Goal: Task Accomplishment & Management: Use online tool/utility

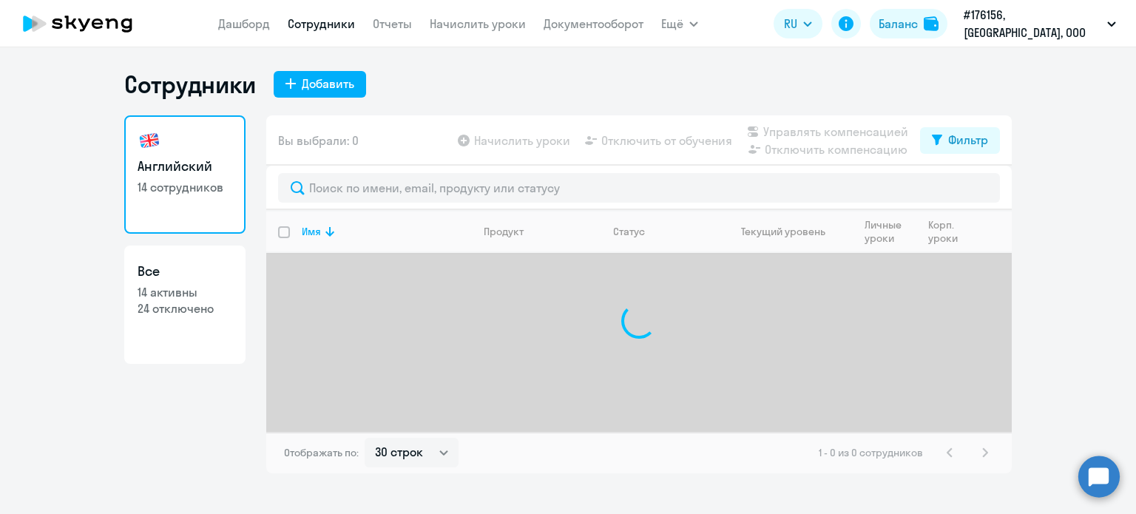
select select "30"
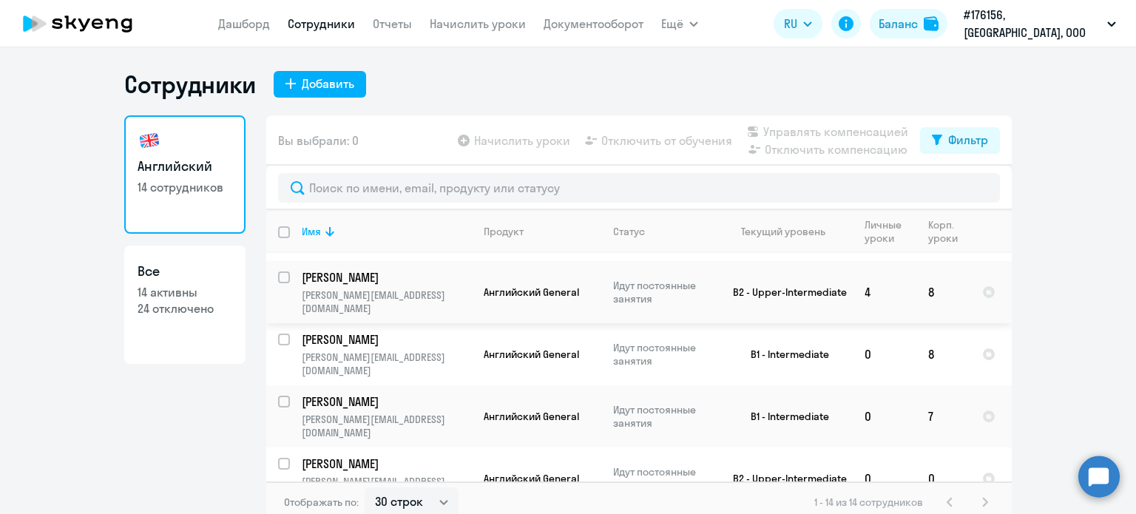
scroll to position [568, 0]
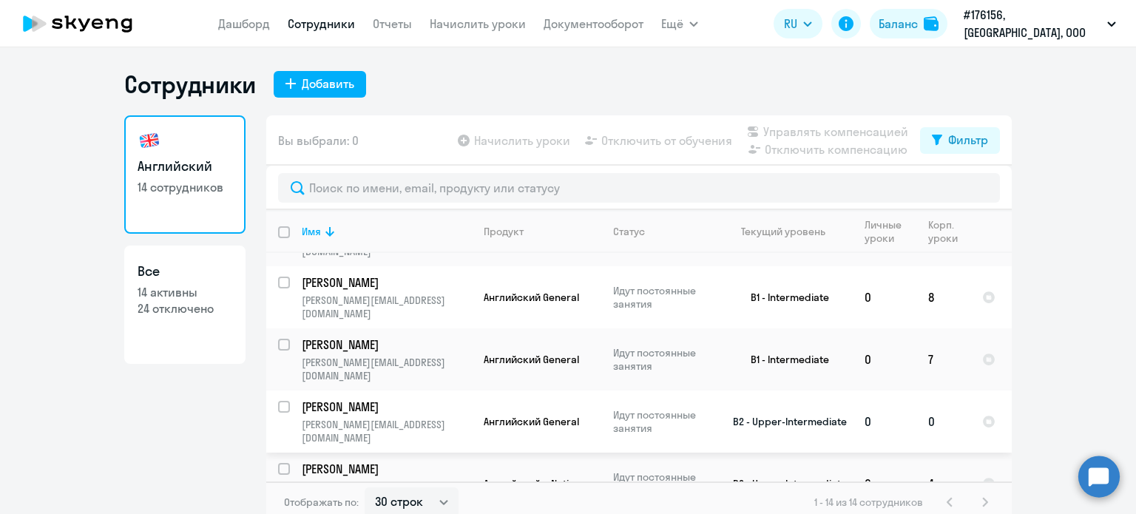
click at [282, 401] on input "select row 10561863" at bounding box center [293, 416] width 30 height 30
checkbox input "true"
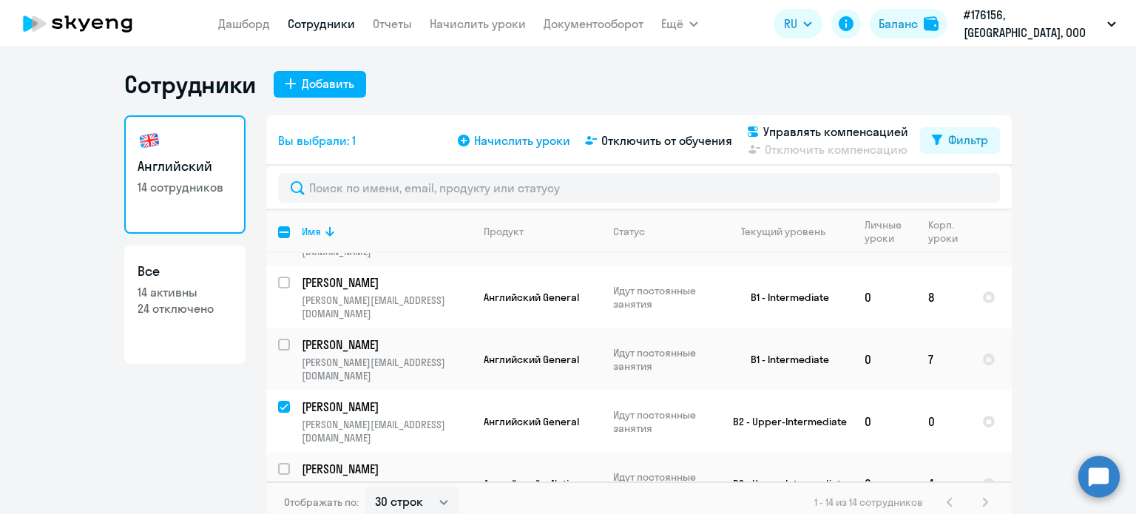
click at [507, 142] on span "Начислить уроки" at bounding box center [522, 141] width 96 height 18
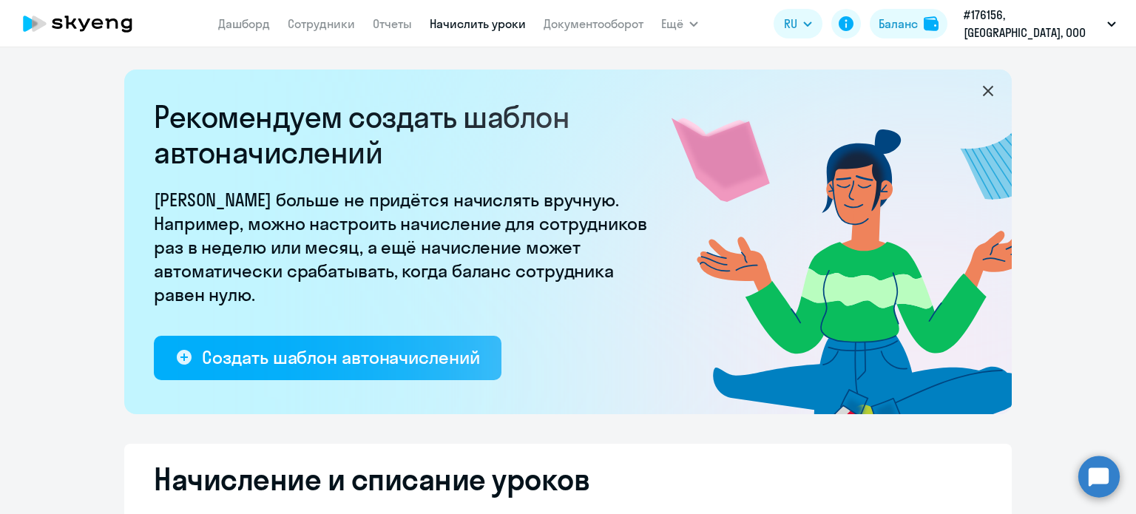
select select "10"
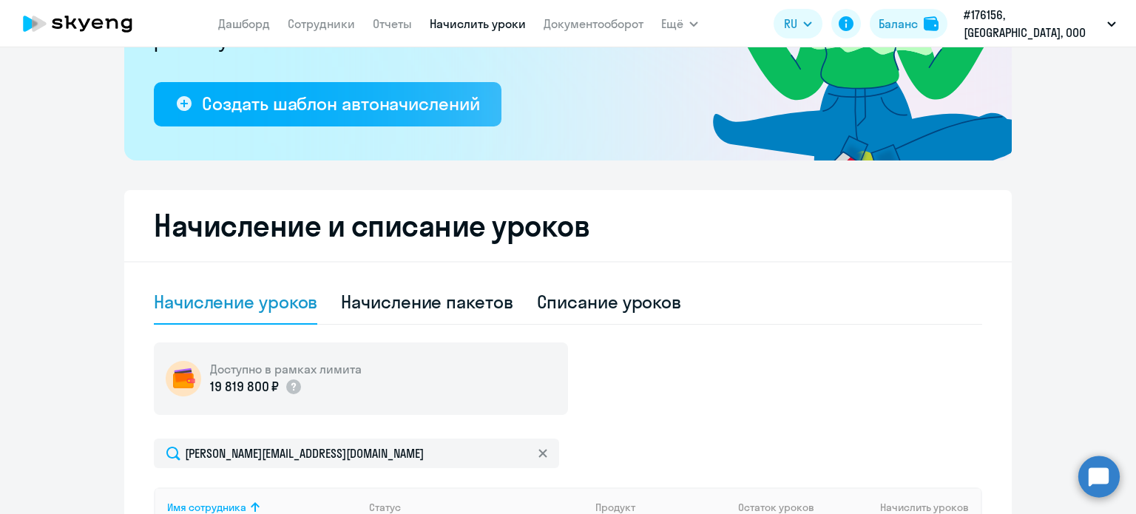
scroll to position [573, 0]
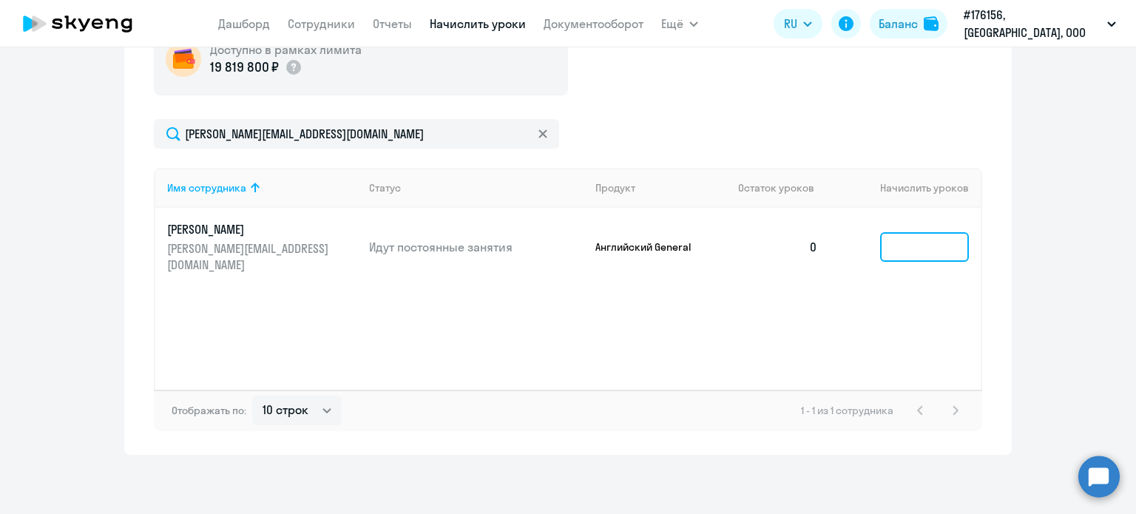
click at [914, 250] on input at bounding box center [924, 247] width 89 height 30
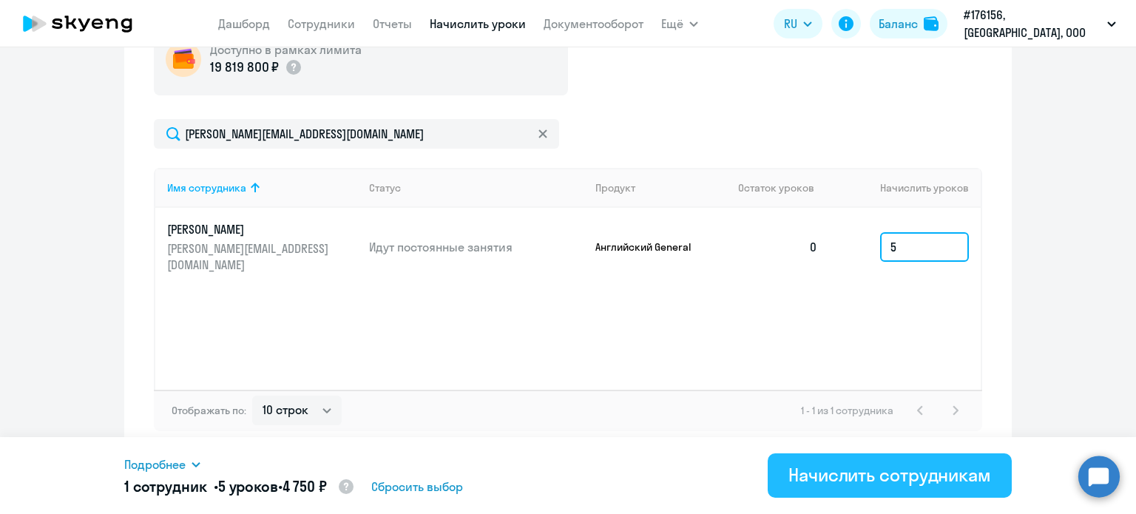
type input "5"
click at [928, 461] on button "Начислить сотрудникам" at bounding box center [890, 475] width 244 height 44
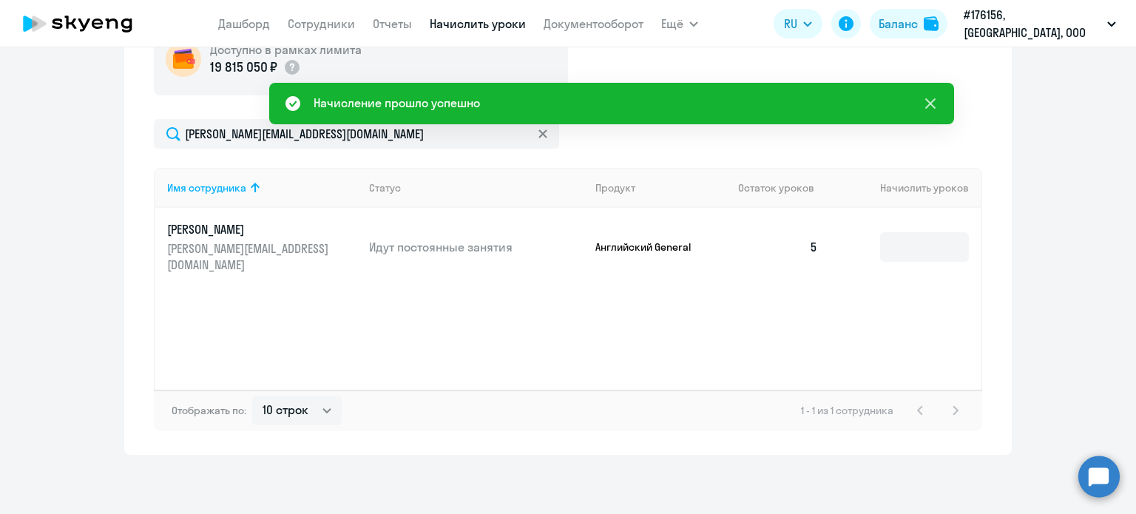
click at [933, 100] on icon at bounding box center [930, 103] width 10 height 10
